Goal: Information Seeking & Learning: Learn about a topic

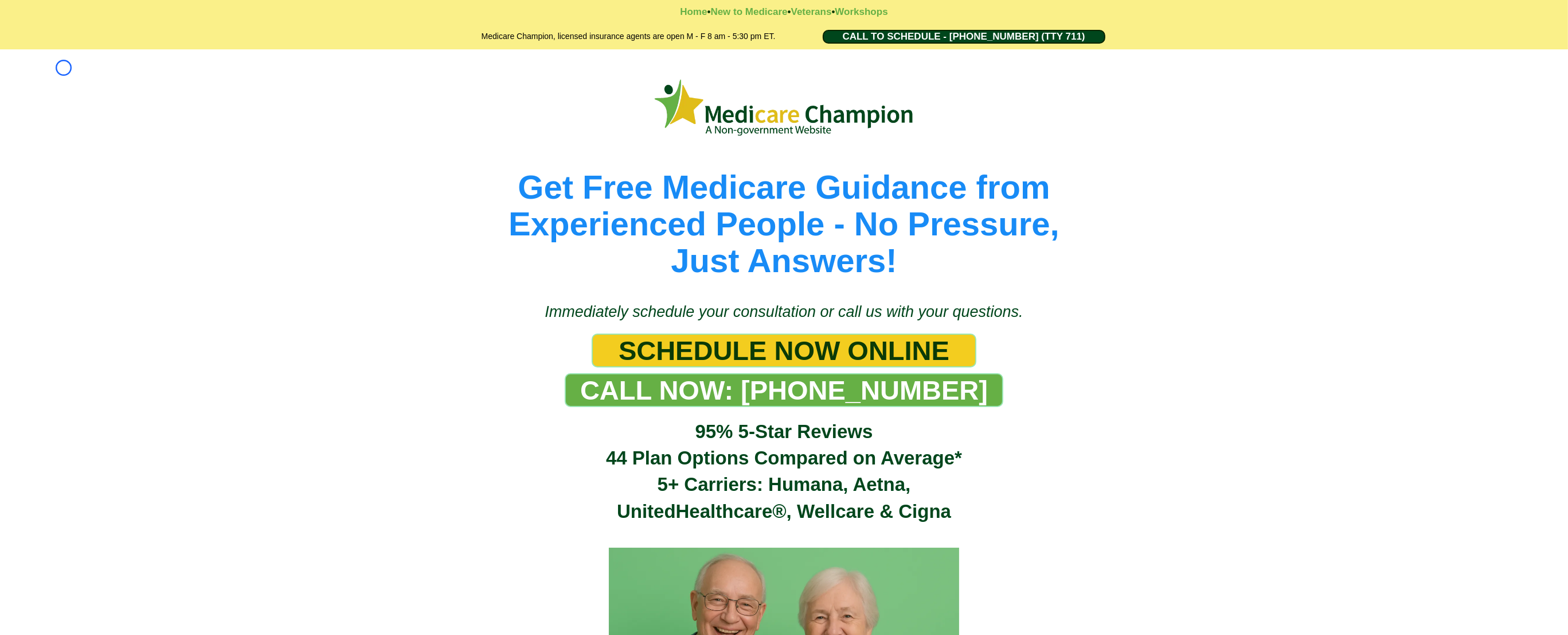
click at [64, 68] on div "Get Free Medicare Guidance from Experienced People - No Pressure, Just Answers!" at bounding box center [784, 169] width 1568 height 241
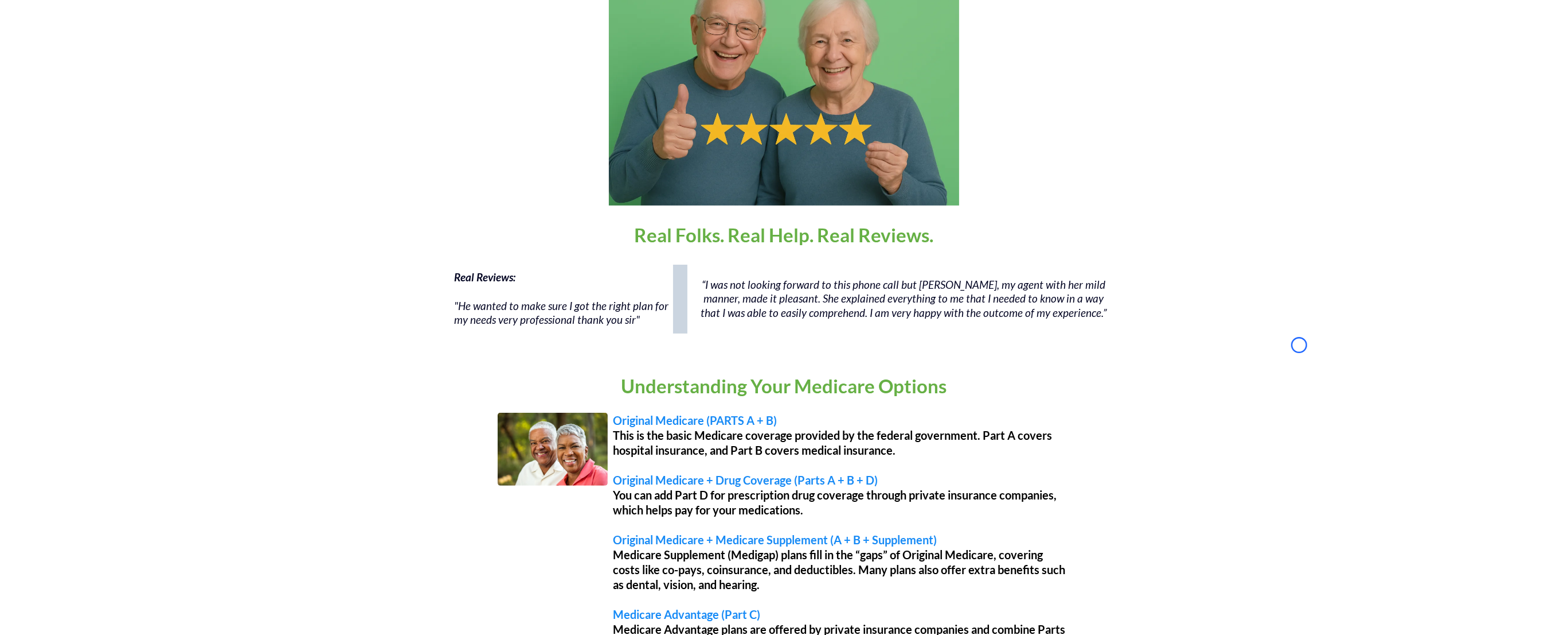
scroll to position [655, 0]
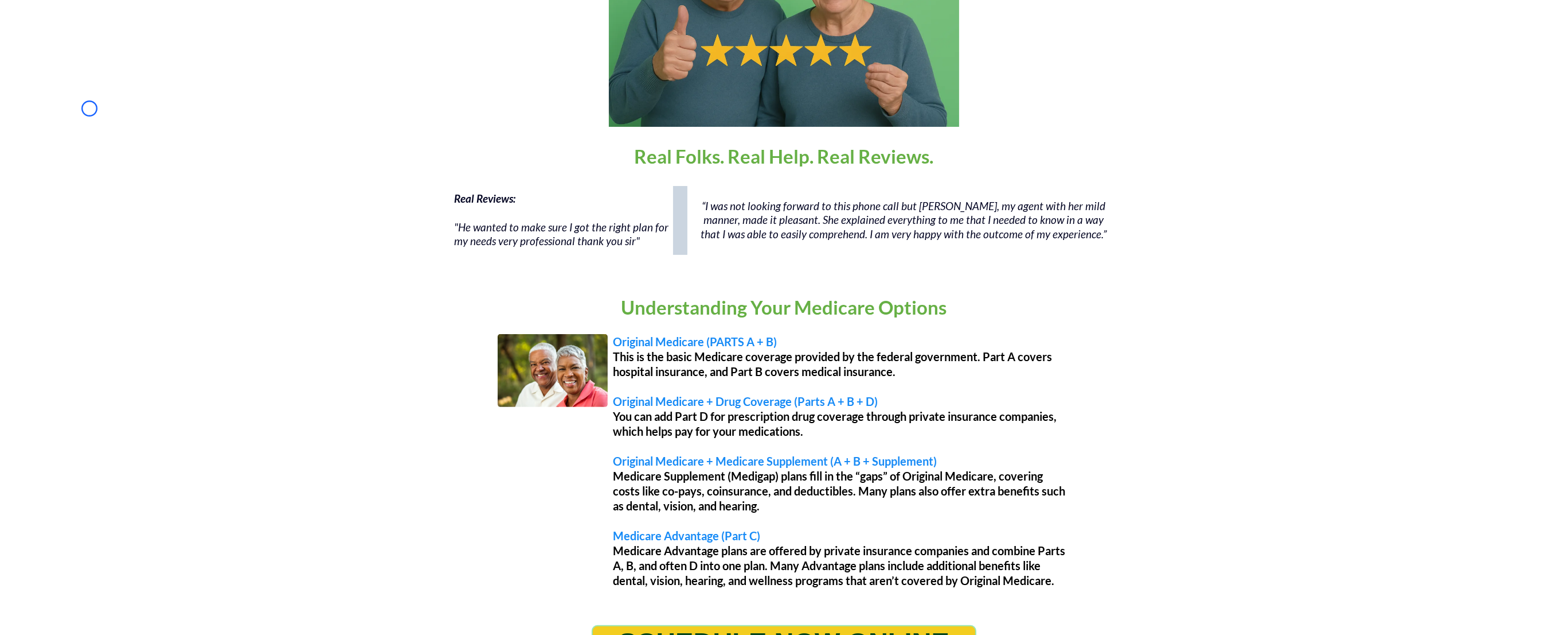
scroll to position [1027, 0]
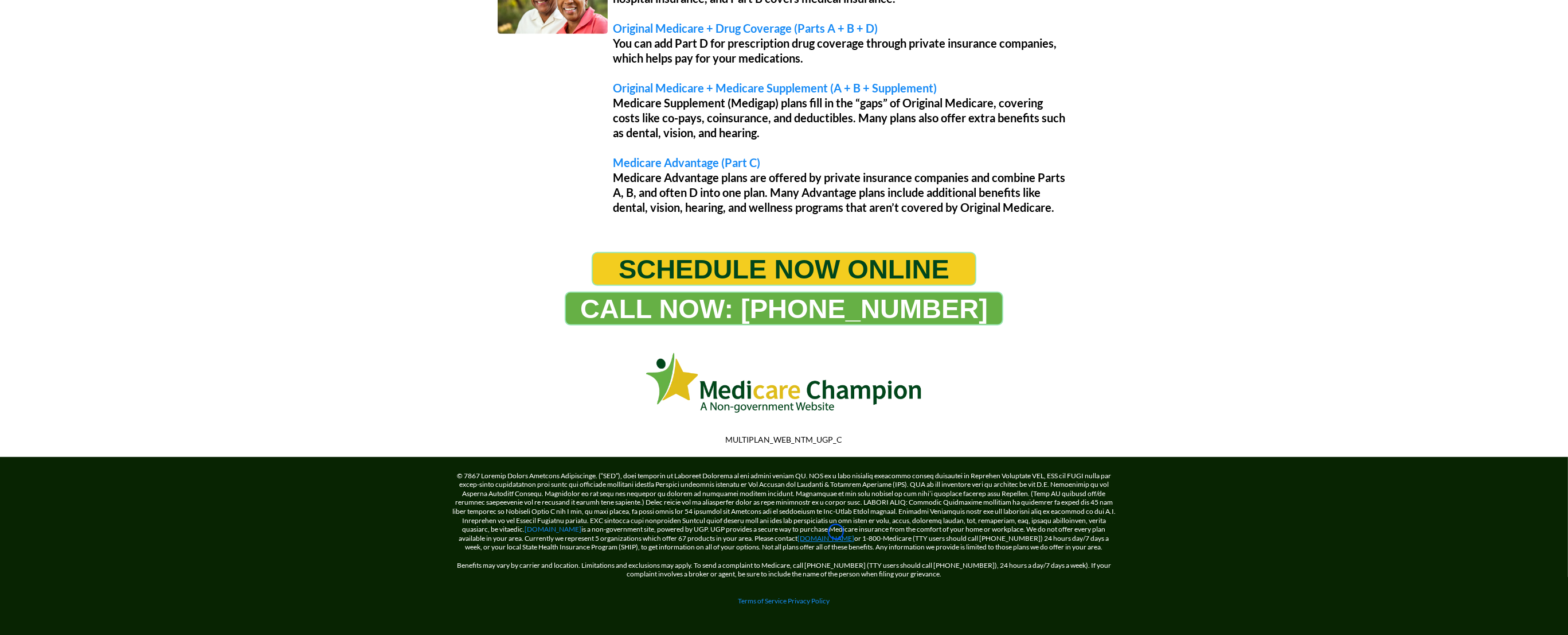
click at [836, 533] on link "[DOMAIN_NAME]" at bounding box center [827, 537] width 57 height 9
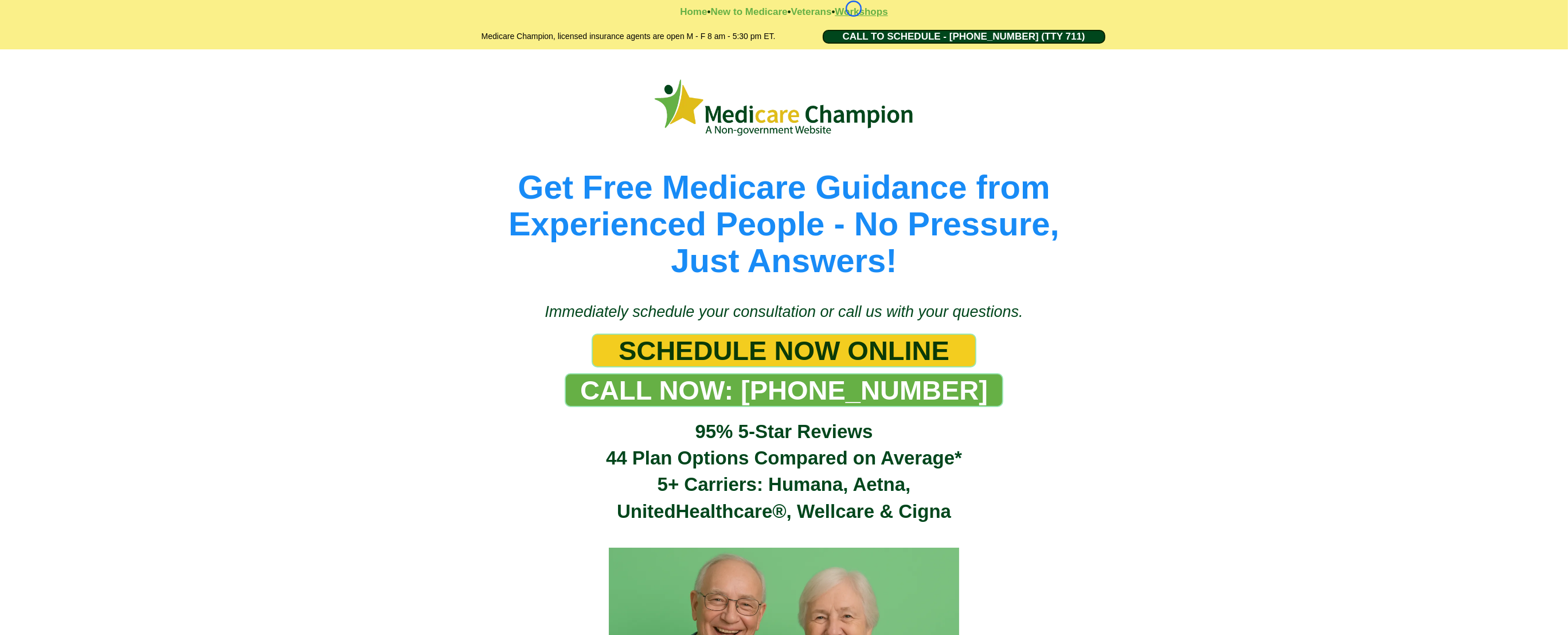
click at [854, 9] on strong "Workshops" at bounding box center [862, 12] width 53 height 11
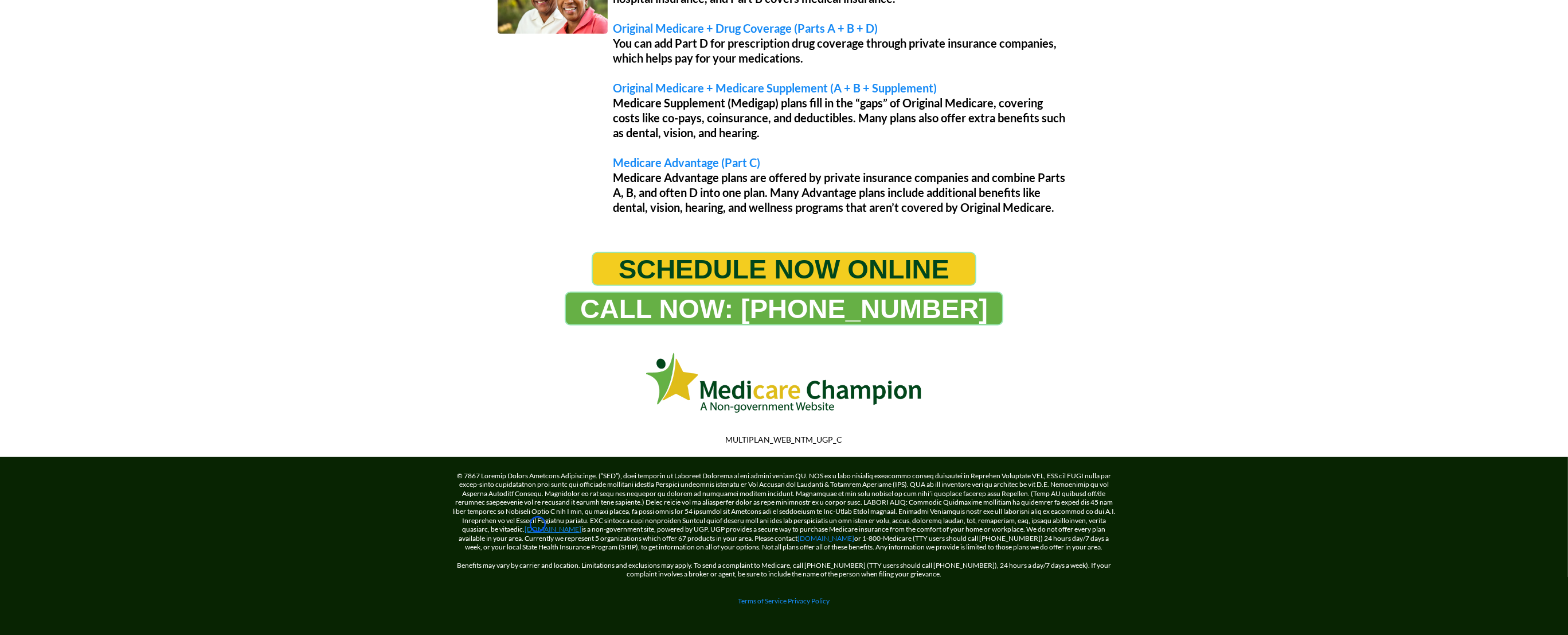
click at [538, 525] on link "[DOMAIN_NAME]" at bounding box center [553, 529] width 57 height 9
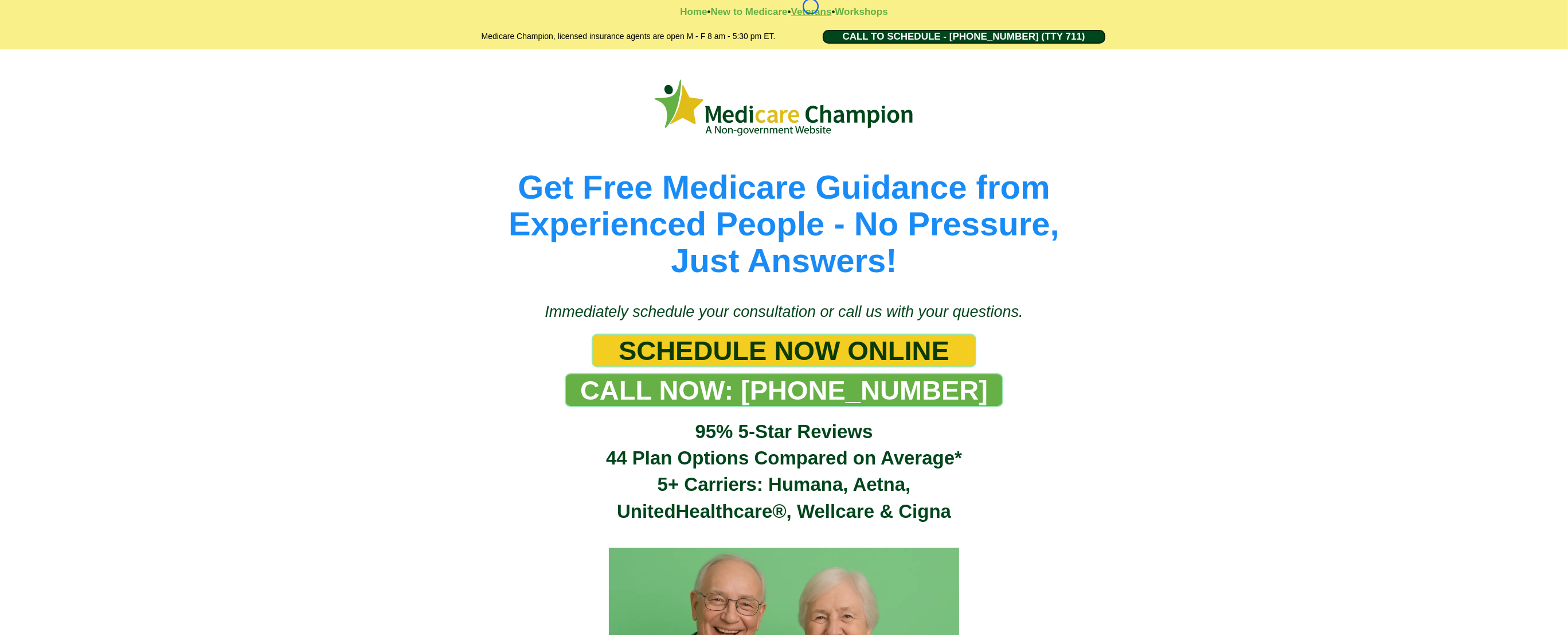
click at [811, 6] on strong "Veterans" at bounding box center [812, 12] width 41 height 11
click at [713, 14] on strong "New to Medicare" at bounding box center [748, 12] width 76 height 11
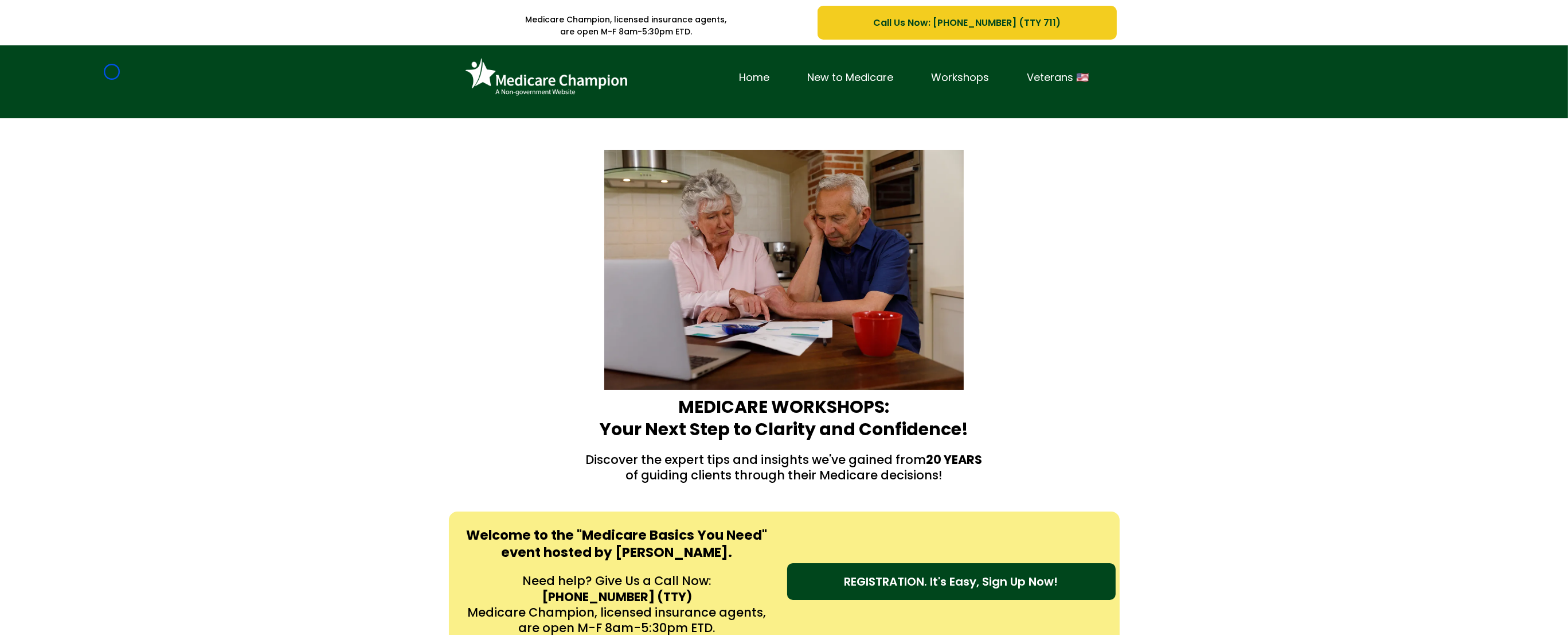
click at [112, 72] on div "Home New to Medicare Workshops Veterans 🇺🇸" at bounding box center [784, 81] width 1568 height 73
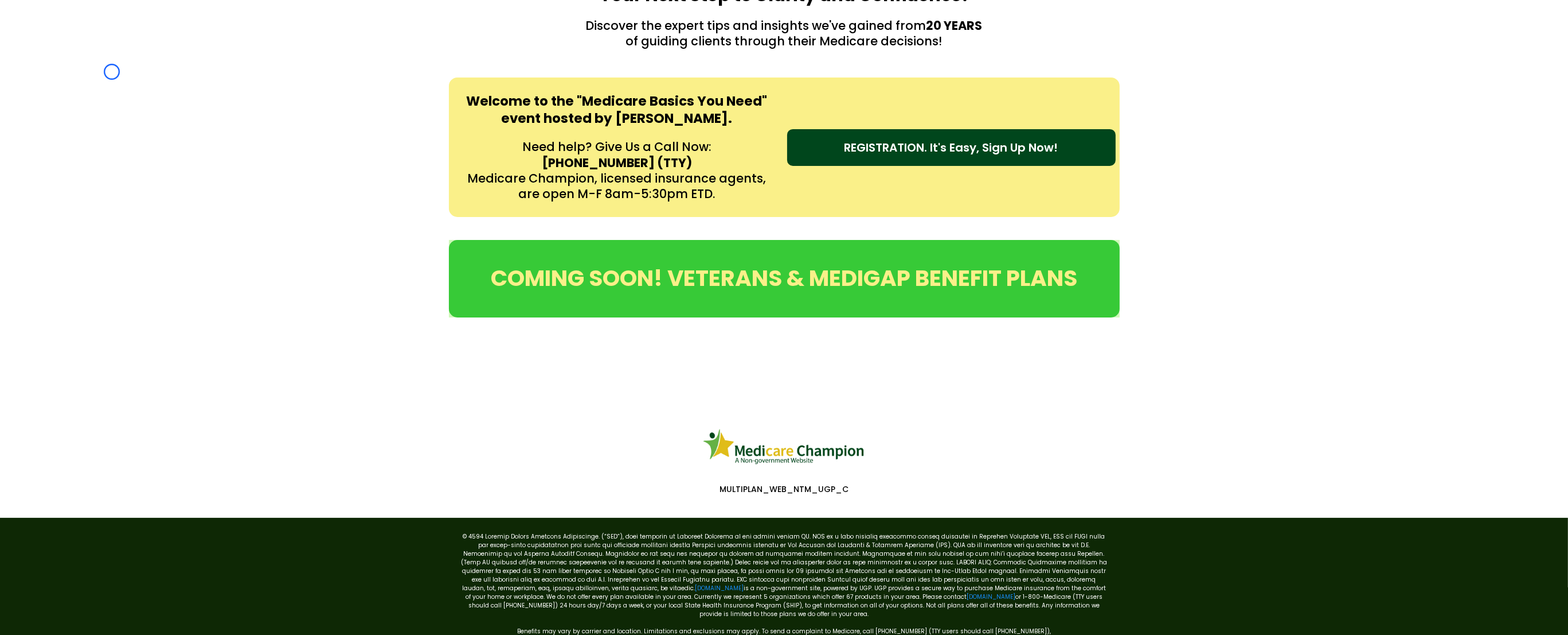
scroll to position [481, 0]
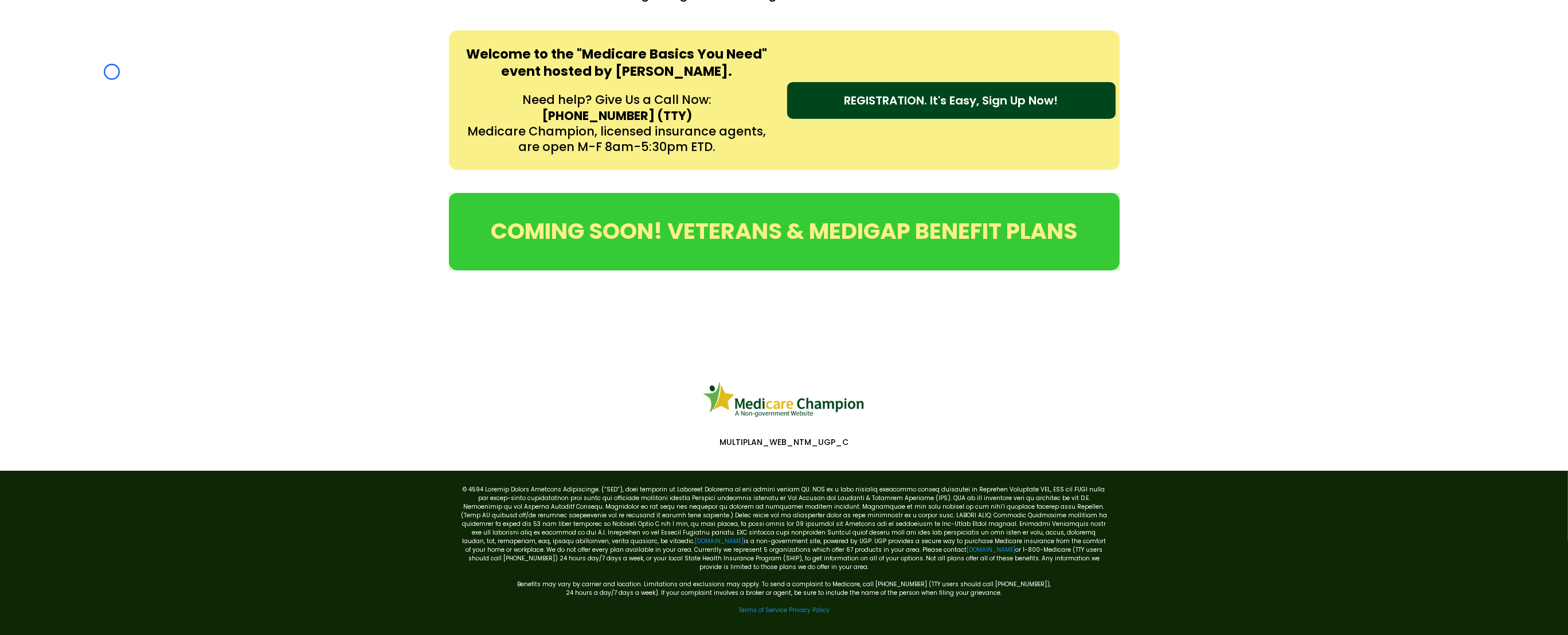
click at [112, 72] on div "Welcome to the "Medicare Basics You Need" event hosted by [PERSON_NAME]. Need h…" at bounding box center [784, 100] width 1568 height 162
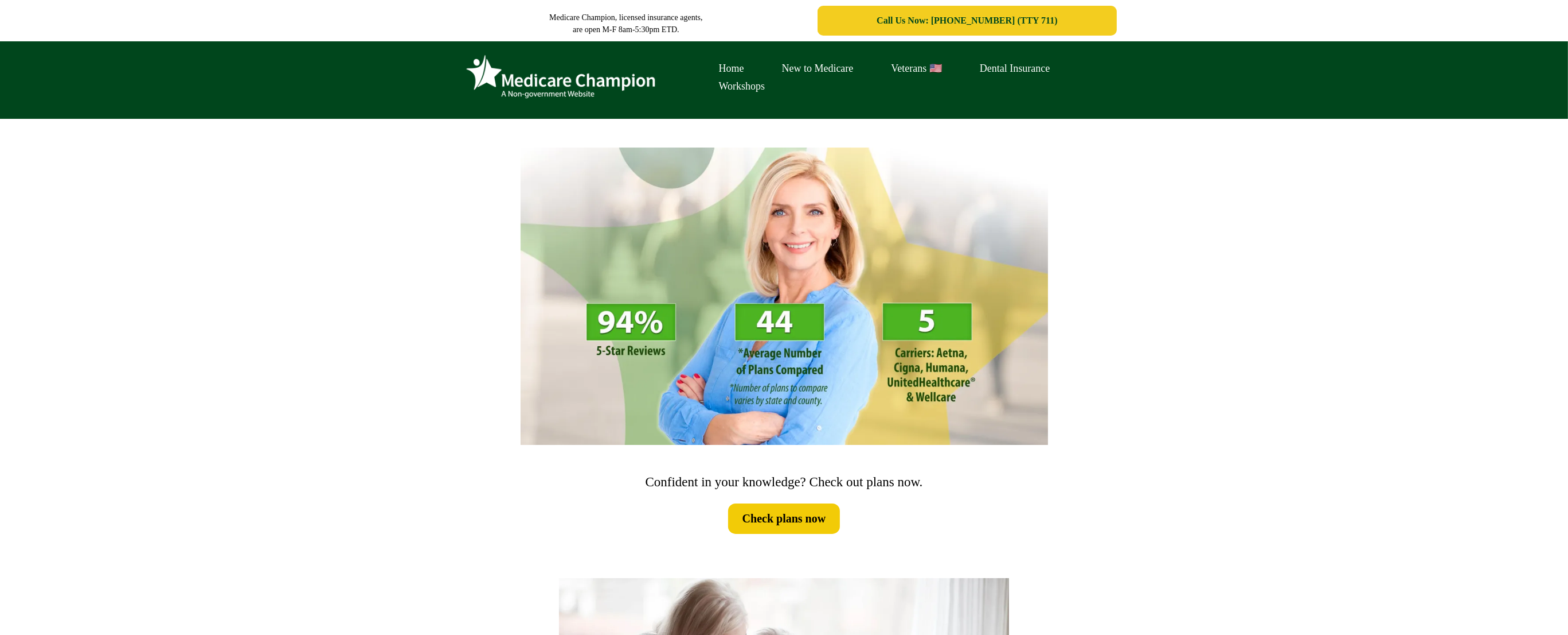
click at [98, 110] on div "Home New to Medicare Veterans 🇺🇸 Dental Insurance Workshops" at bounding box center [784, 80] width 1568 height 77
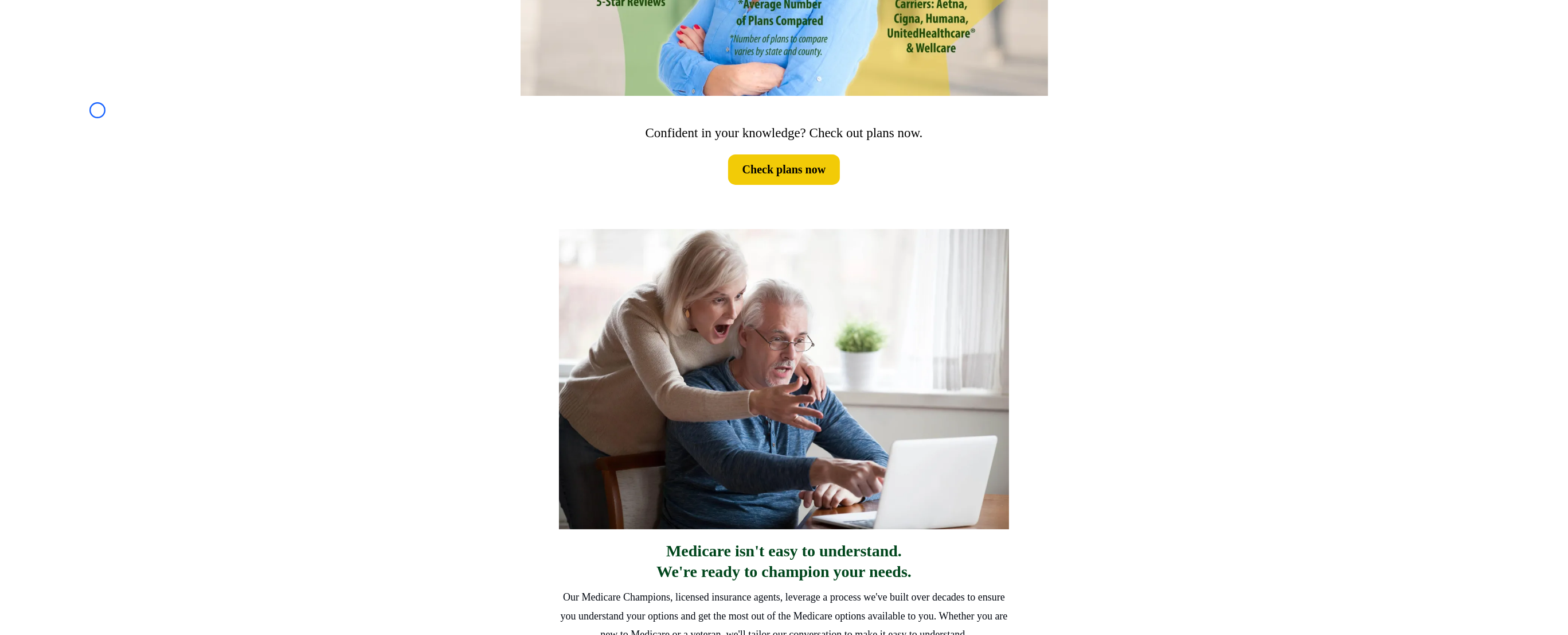
scroll to position [367, 0]
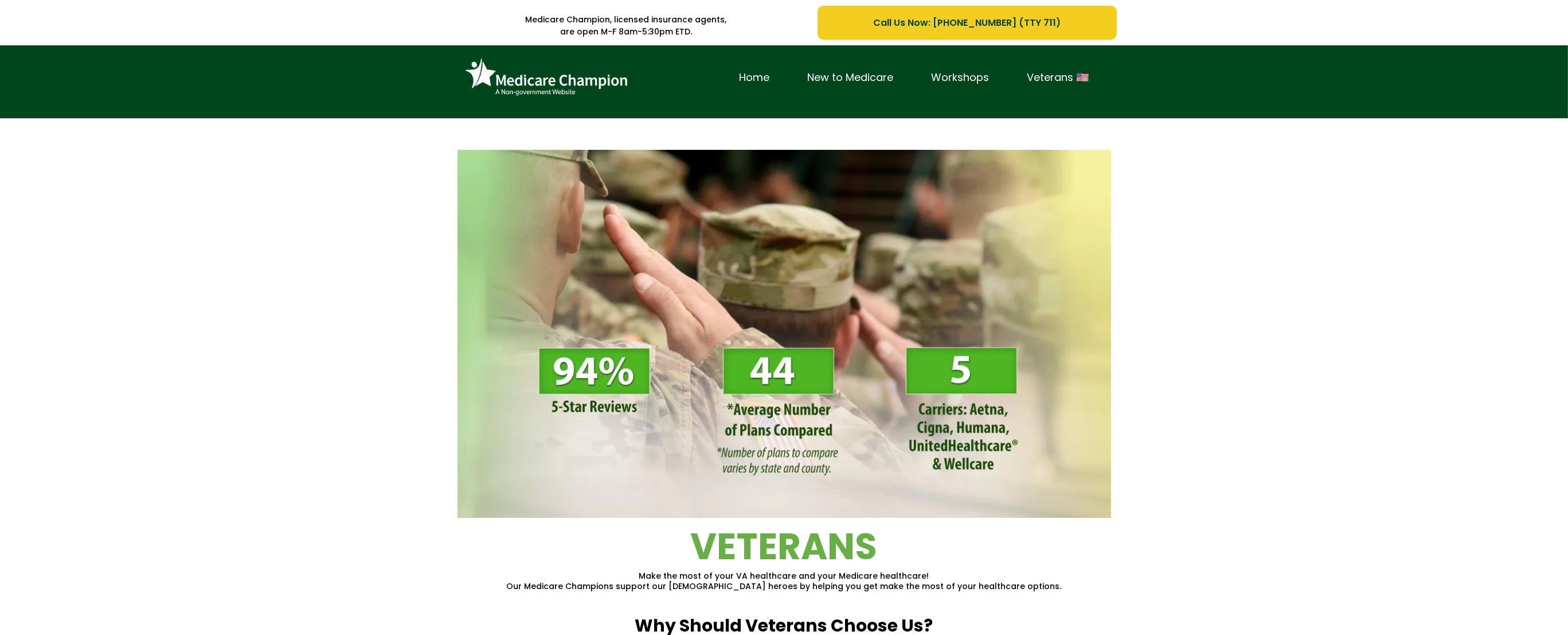
click at [102, 80] on div "Home New to Medicare Workshops Veterans 🇺🇸" at bounding box center [784, 81] width 1568 height 73
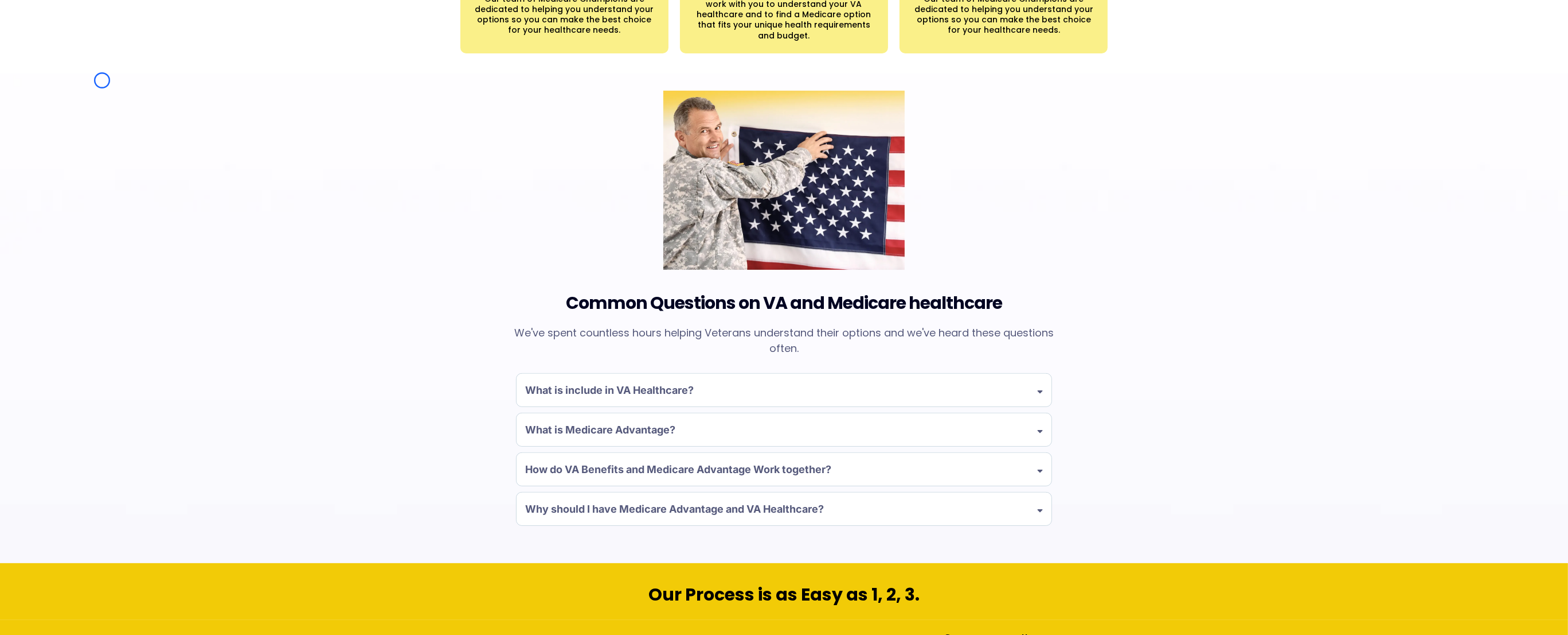
scroll to position [789, 0]
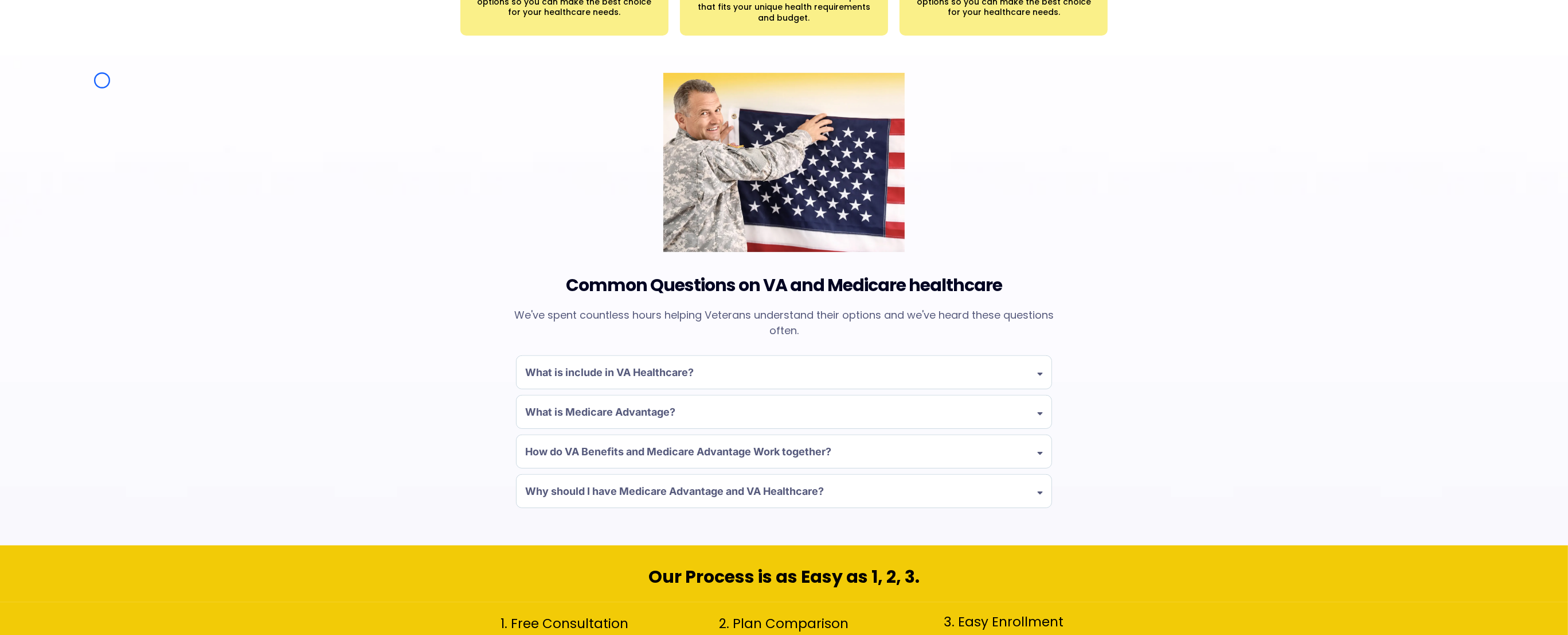
click at [102, 80] on div "Common Questions on VA and Medicare healthcare We've spent countless hours help…" at bounding box center [784, 300] width 1568 height 490
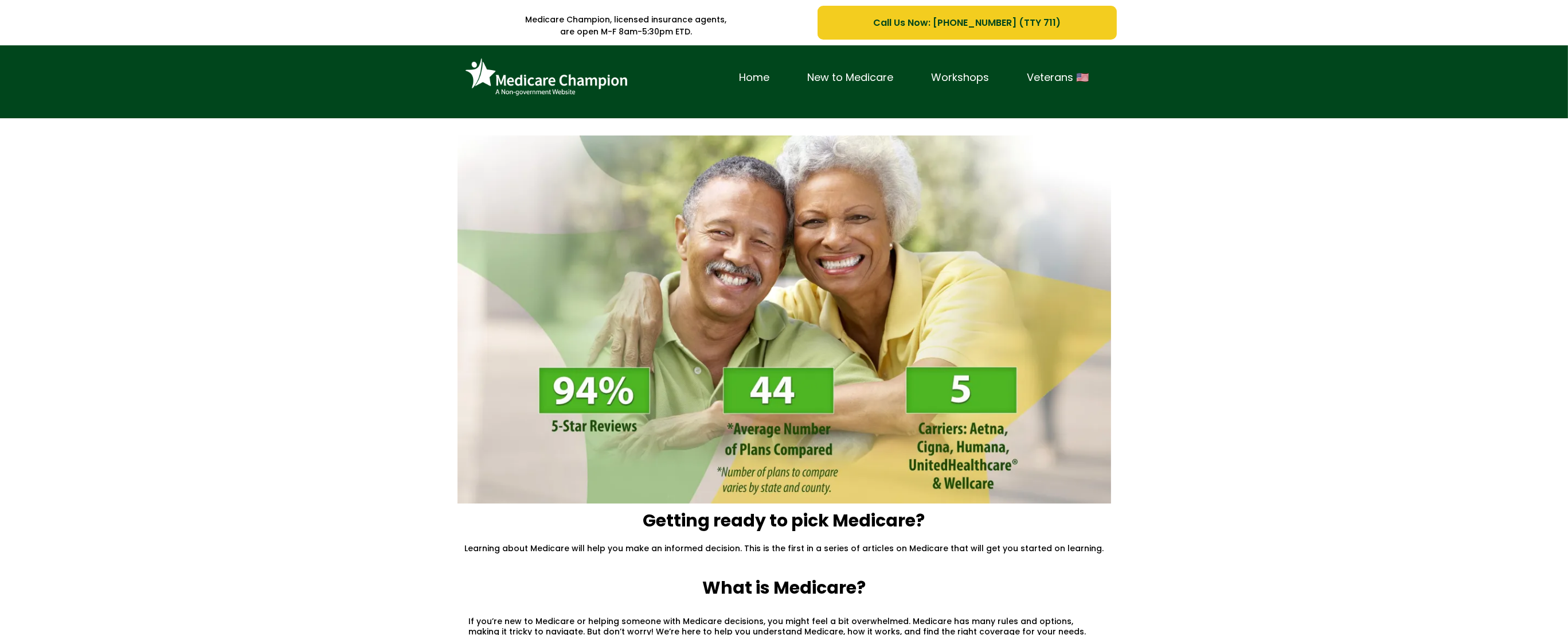
click at [108, 106] on div "Home New to Medicare Workshops Veterans 🇺🇸" at bounding box center [784, 81] width 1568 height 73
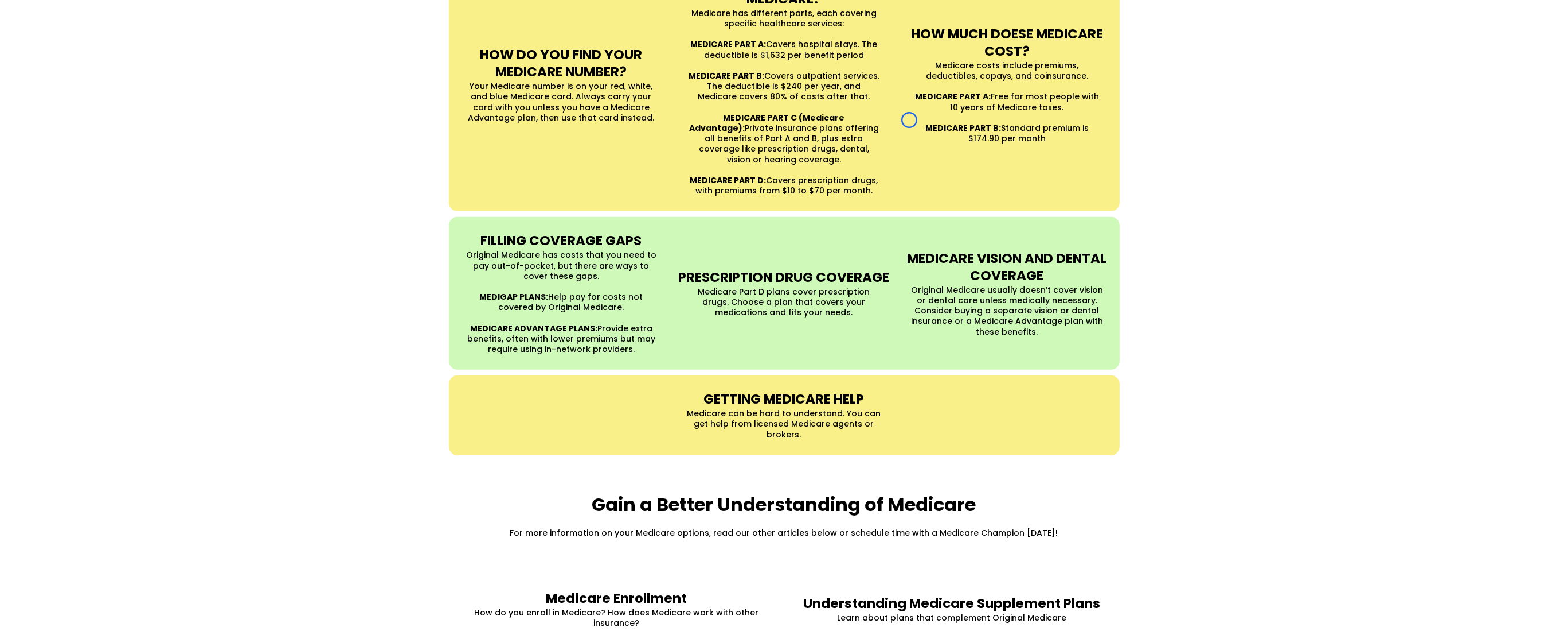
scroll to position [1106, 0]
